Goal: Find contact information: Find contact information

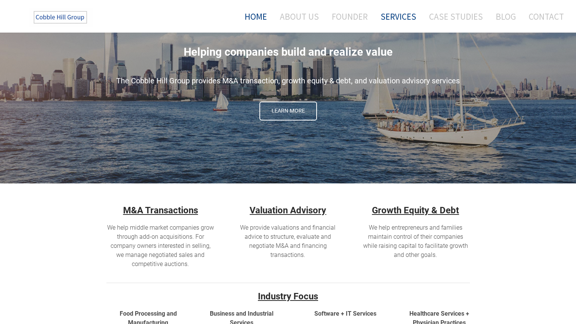
scroll to position [6, 0]
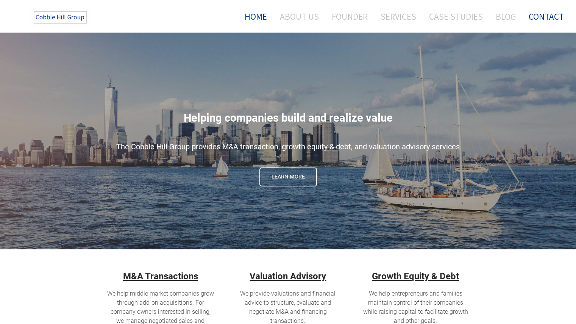
click at [536, 19] on link "Contact" at bounding box center [543, 16] width 41 height 20
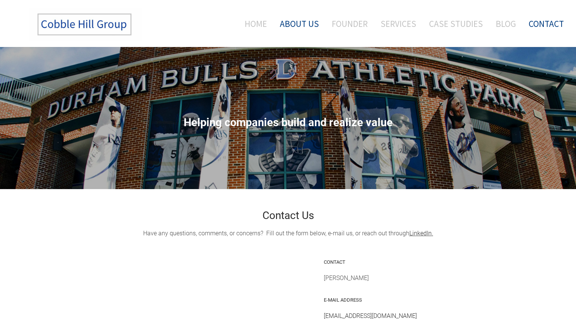
click at [314, 27] on link "About Us" at bounding box center [299, 23] width 50 height 31
